Goal: Find contact information: Find contact information

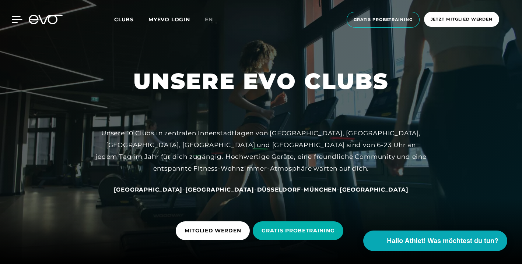
click at [17, 17] on icon at bounding box center [17, 19] width 11 height 7
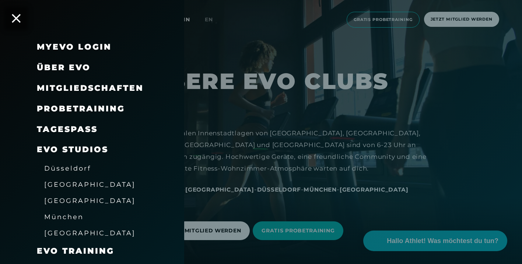
click at [63, 201] on span "[GEOGRAPHIC_DATA]" at bounding box center [89, 201] width 91 height 8
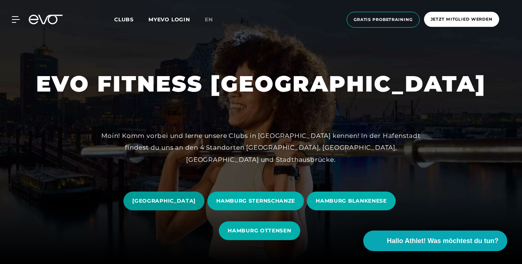
click at [165, 194] on span "[GEOGRAPHIC_DATA]" at bounding box center [163, 201] width 81 height 19
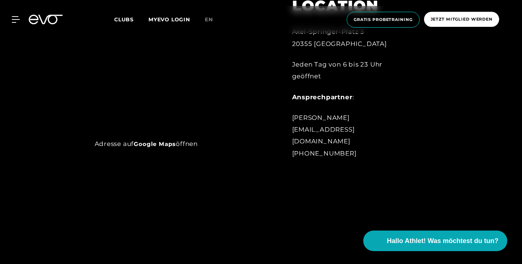
scroll to position [383, 0]
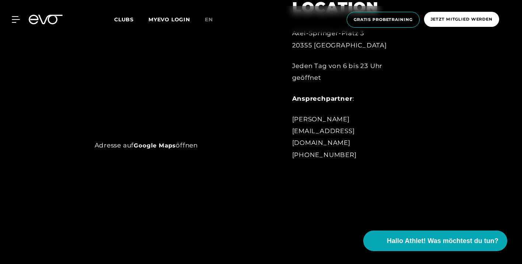
drag, startPoint x: 291, startPoint y: 143, endPoint x: 408, endPoint y: 146, distance: 117.5
click at [408, 146] on div "LOCATION [PERSON_NAME][STREET_ADDRESS] Jeden Tag von 6 bis 23 Uhr geöffnet Ansp…" at bounding box center [352, 75] width 141 height 190
copy div "[EMAIL_ADDRESS][DOMAIN_NAME]"
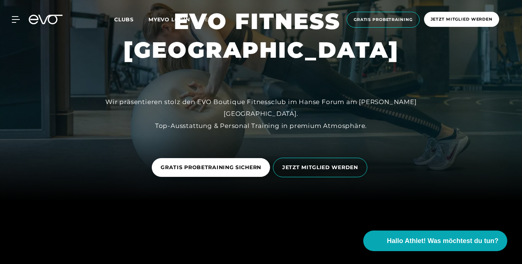
scroll to position [0, 0]
